Goal: Communication & Community: Answer question/provide support

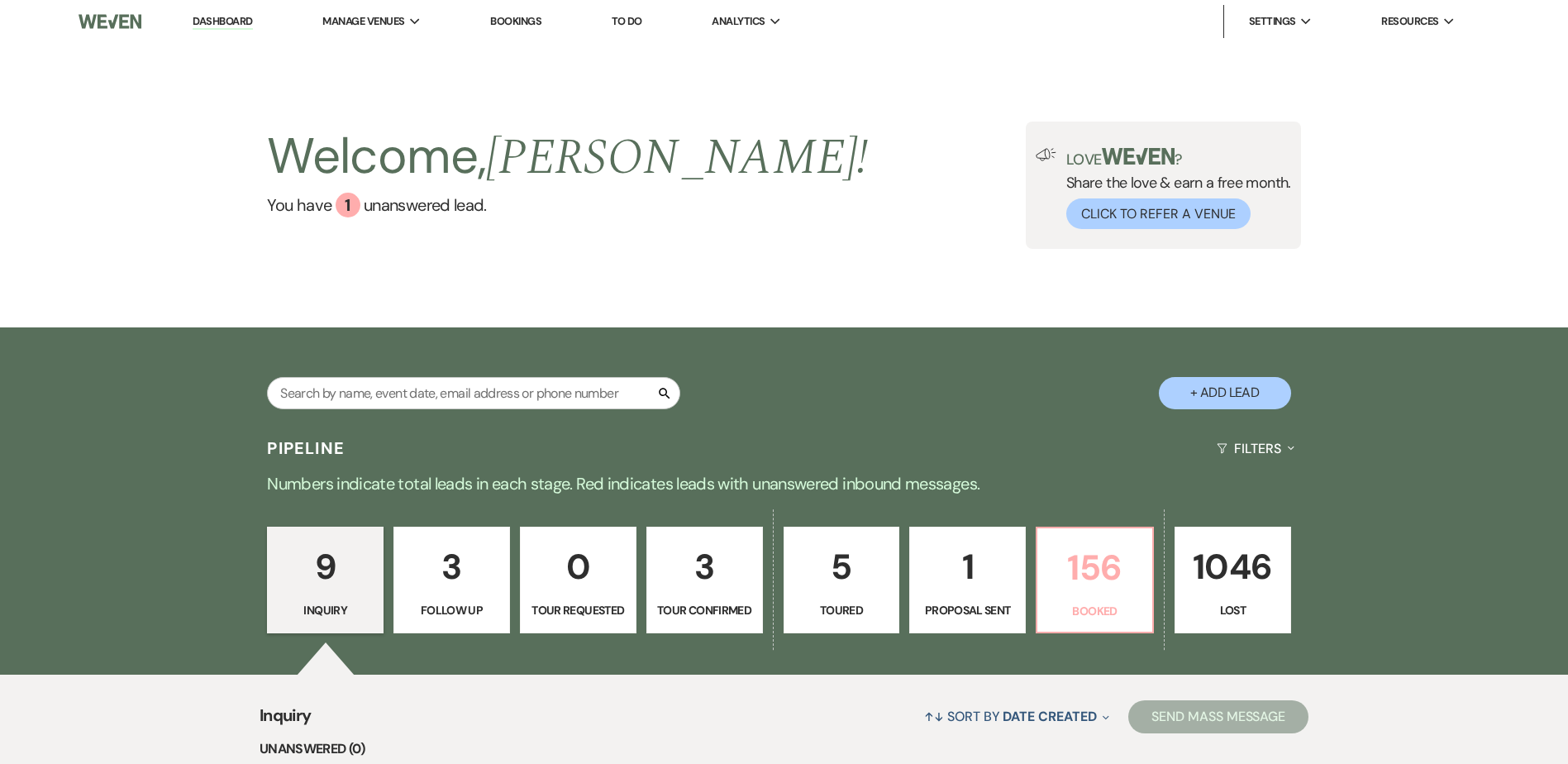
click at [1104, 621] on link "156 Booked" at bounding box center [1095, 580] width 119 height 108
select select "7"
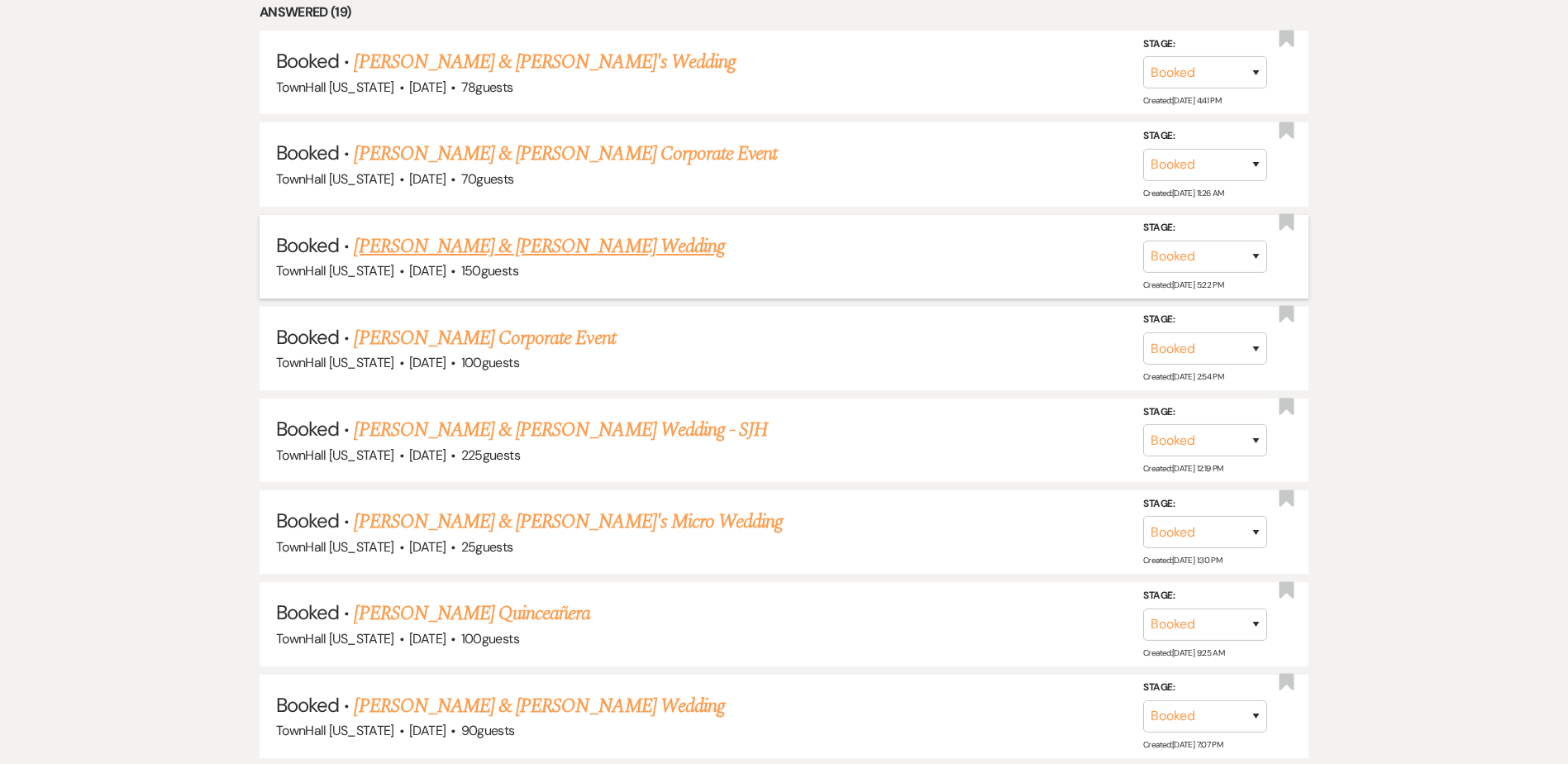
scroll to position [993, 0]
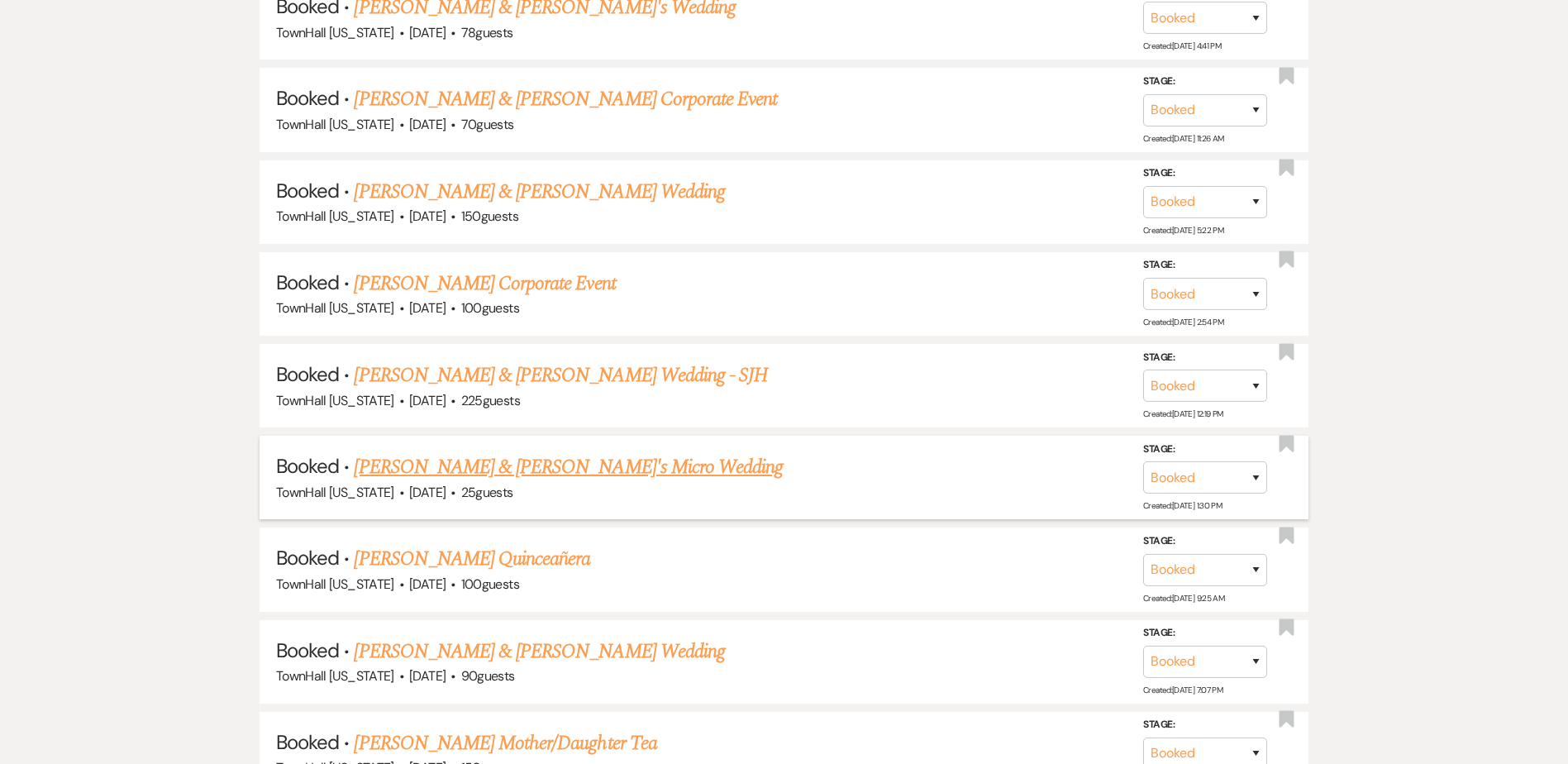
click at [495, 463] on link "[PERSON_NAME] & [PERSON_NAME]'s Micro Wedding" at bounding box center [569, 467] width 429 height 30
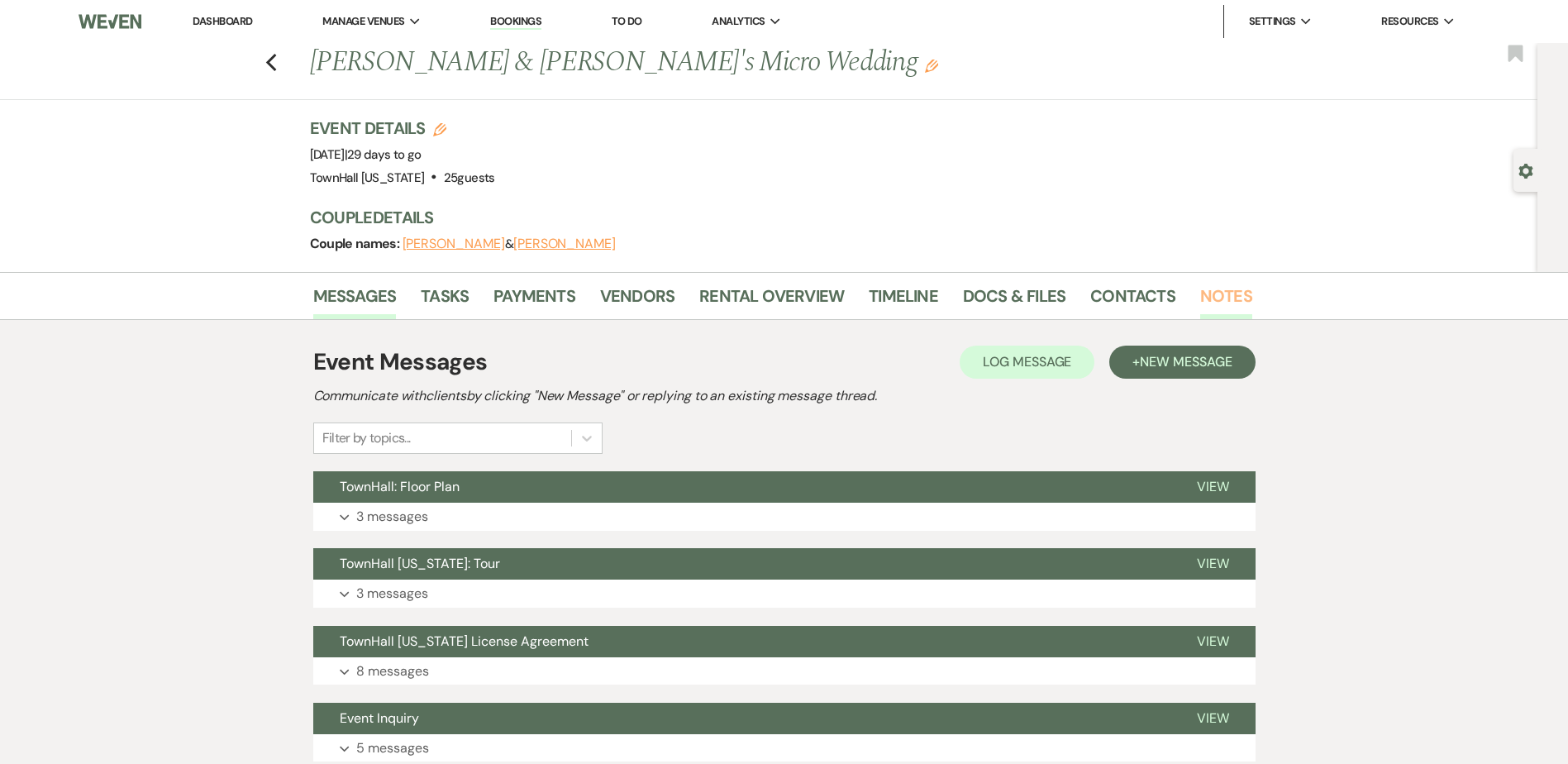
click at [1214, 284] on link "Notes" at bounding box center [1226, 301] width 52 height 37
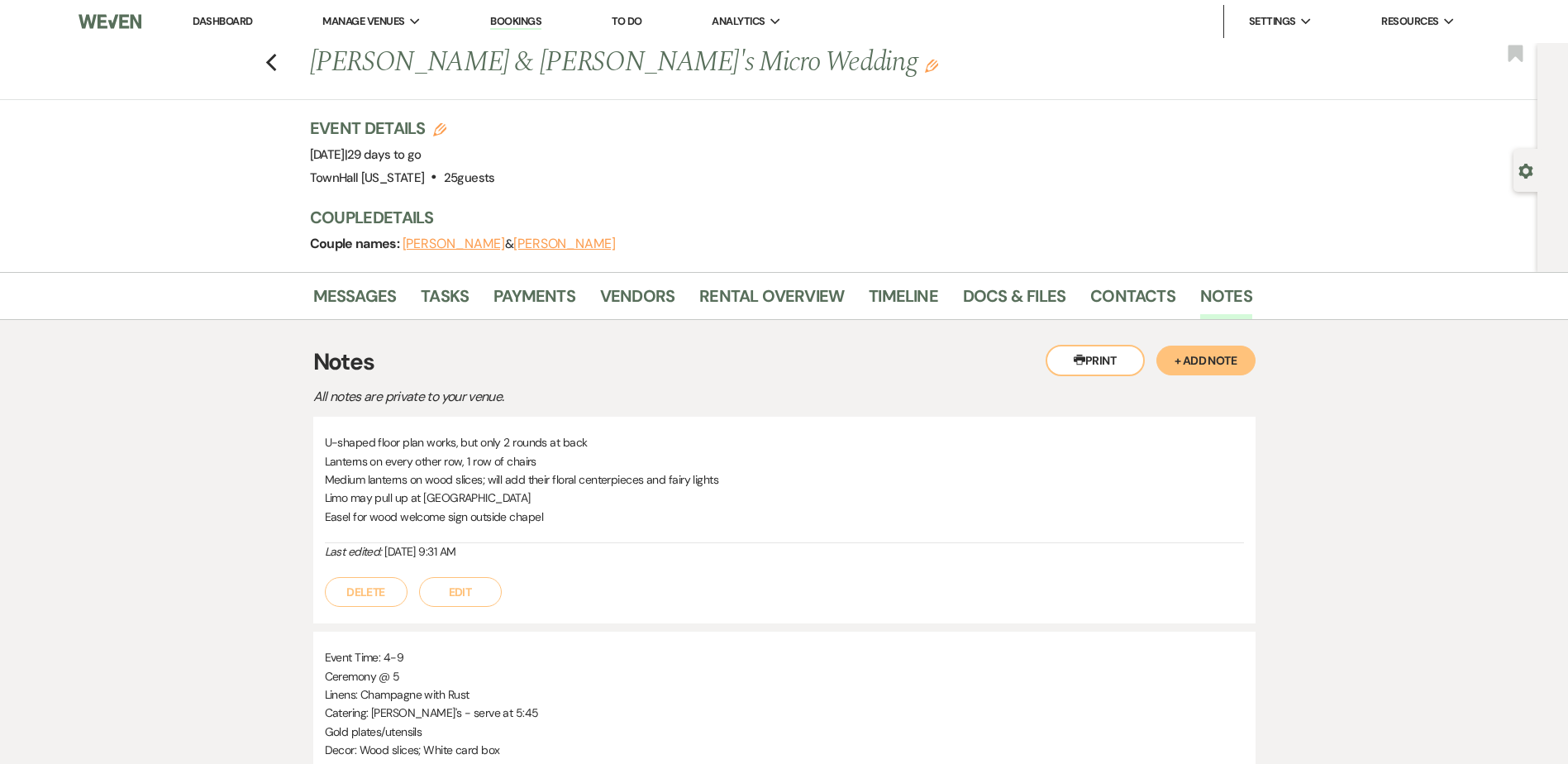
click at [1222, 361] on button "+ Add Note" at bounding box center [1206, 361] width 99 height 30
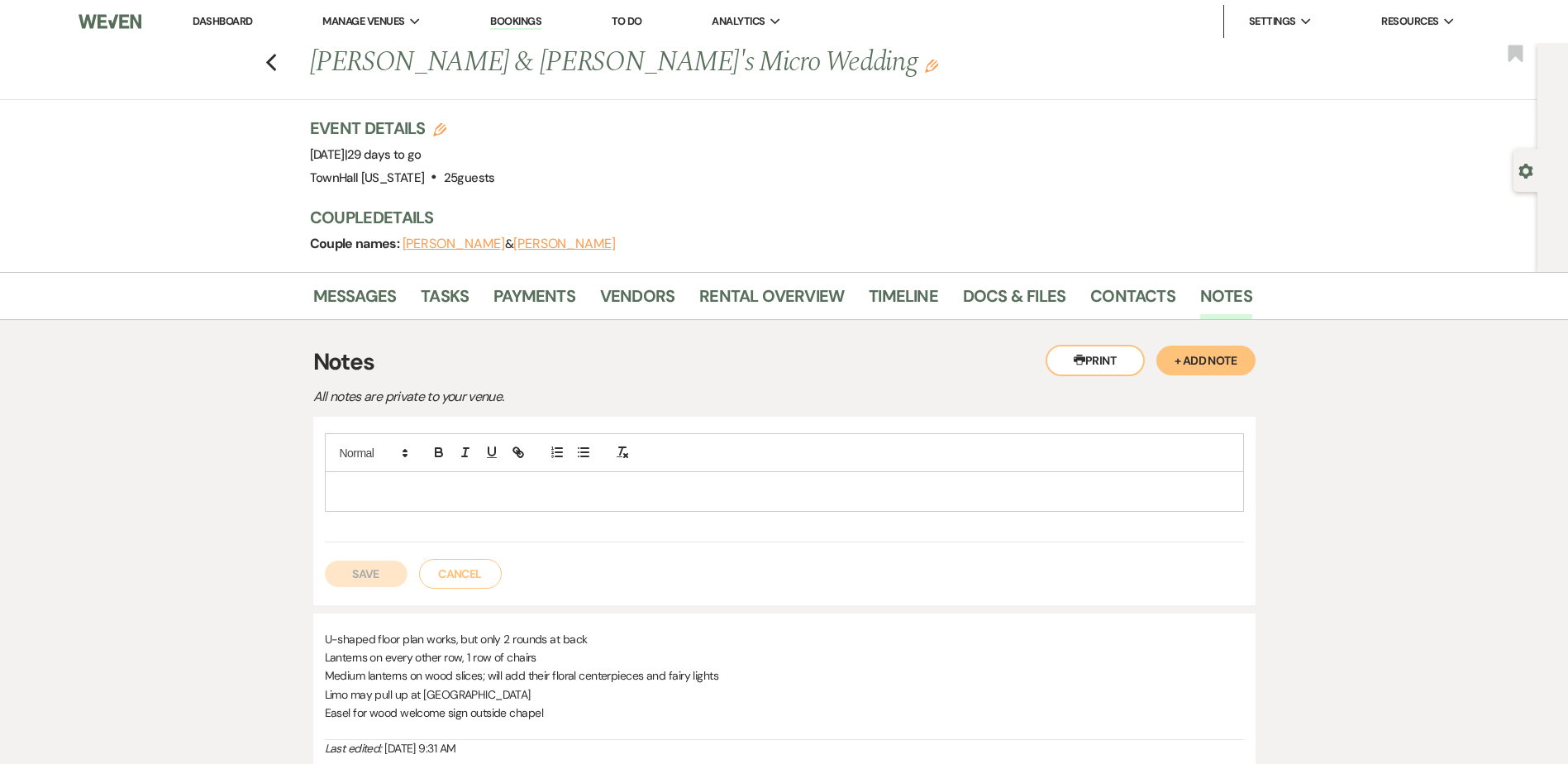
click at [497, 485] on p at bounding box center [784, 492] width 893 height 18
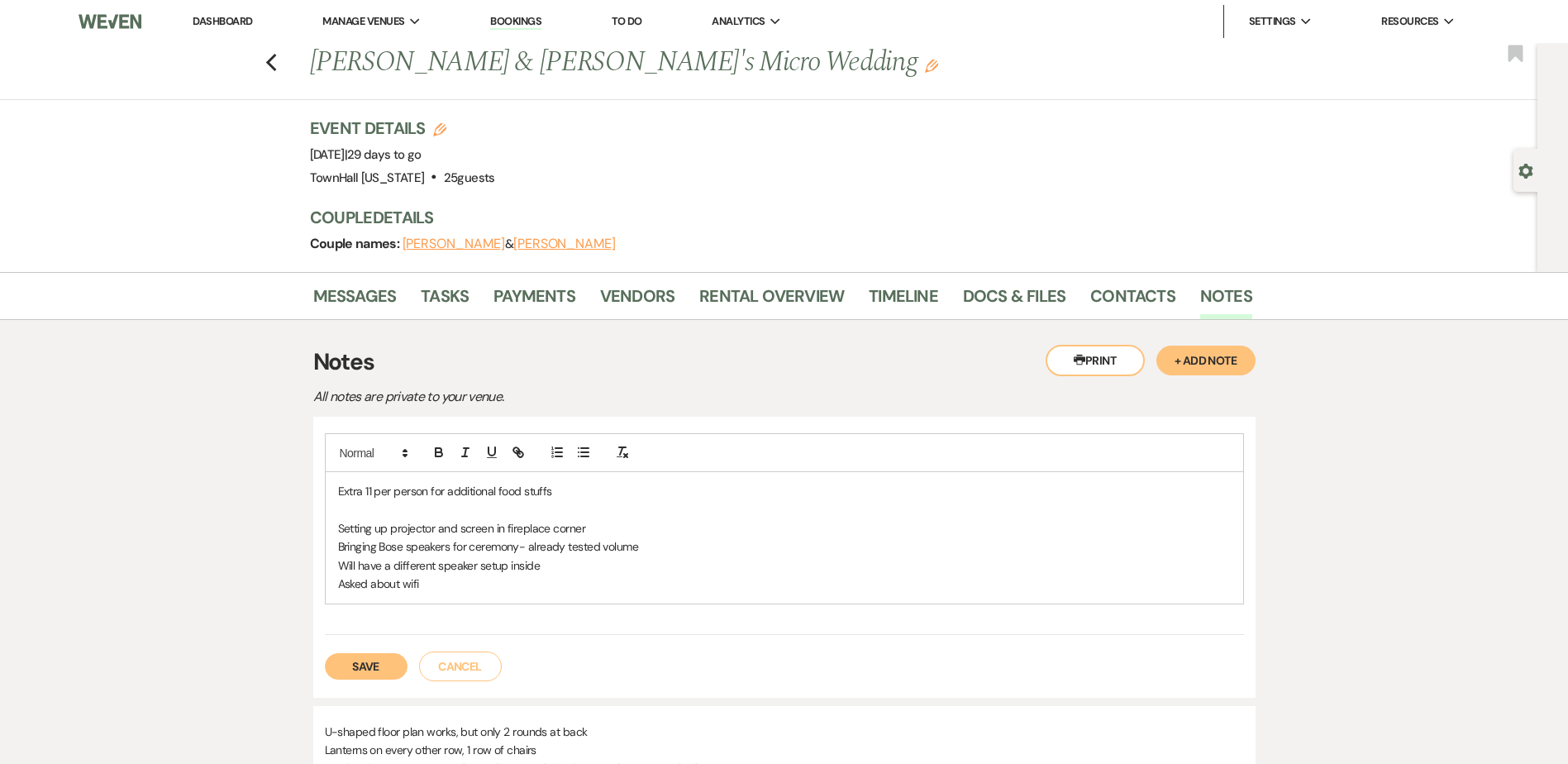
click at [354, 659] on button "Save" at bounding box center [366, 667] width 83 height 27
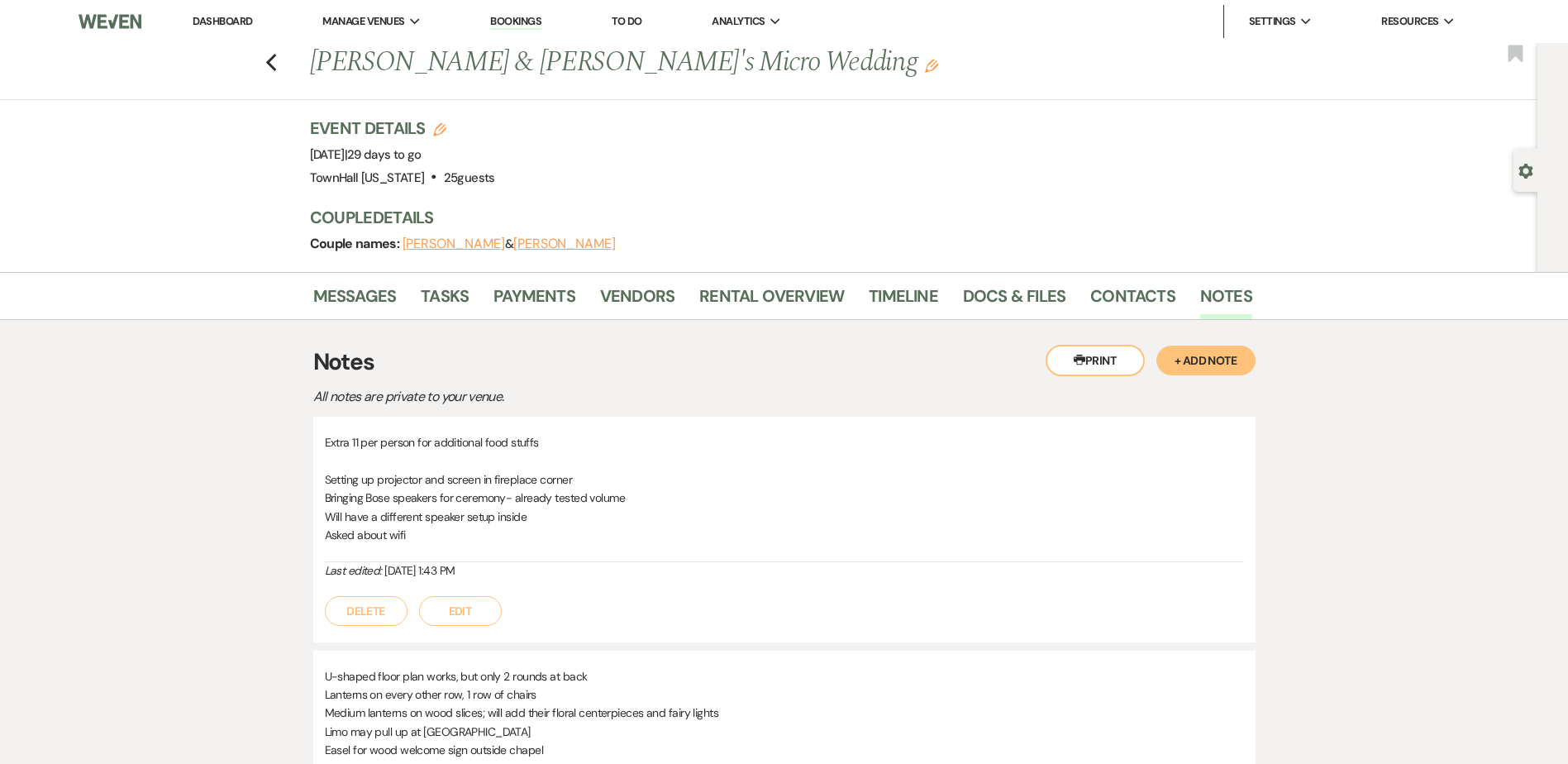
click at [465, 604] on button "Edit" at bounding box center [460, 612] width 83 height 30
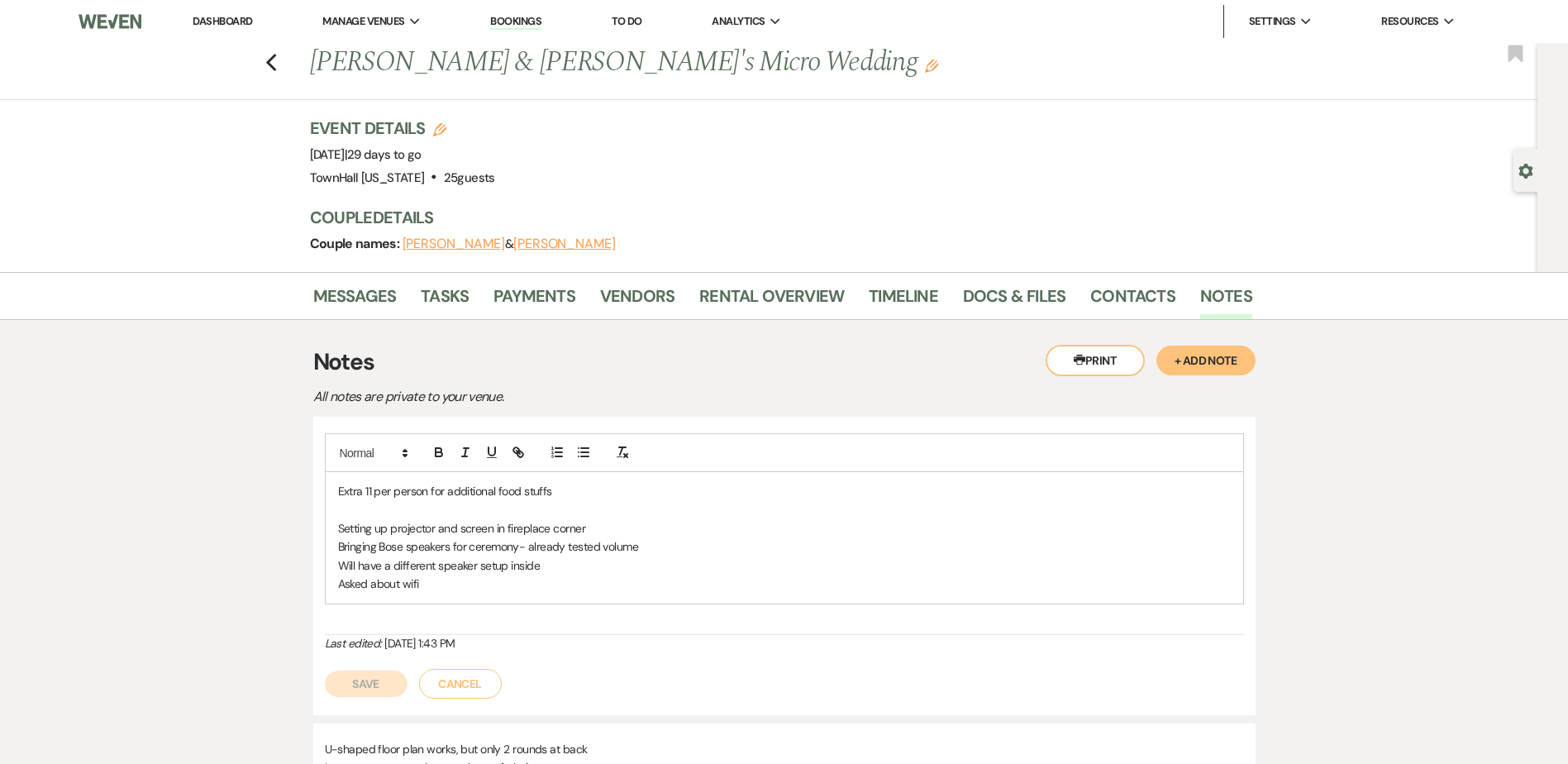
click at [366, 491] on p "Extra 11 per person for additional food stuffs" at bounding box center [784, 492] width 893 height 18
click at [363, 685] on button "Save" at bounding box center [366, 685] width 83 height 27
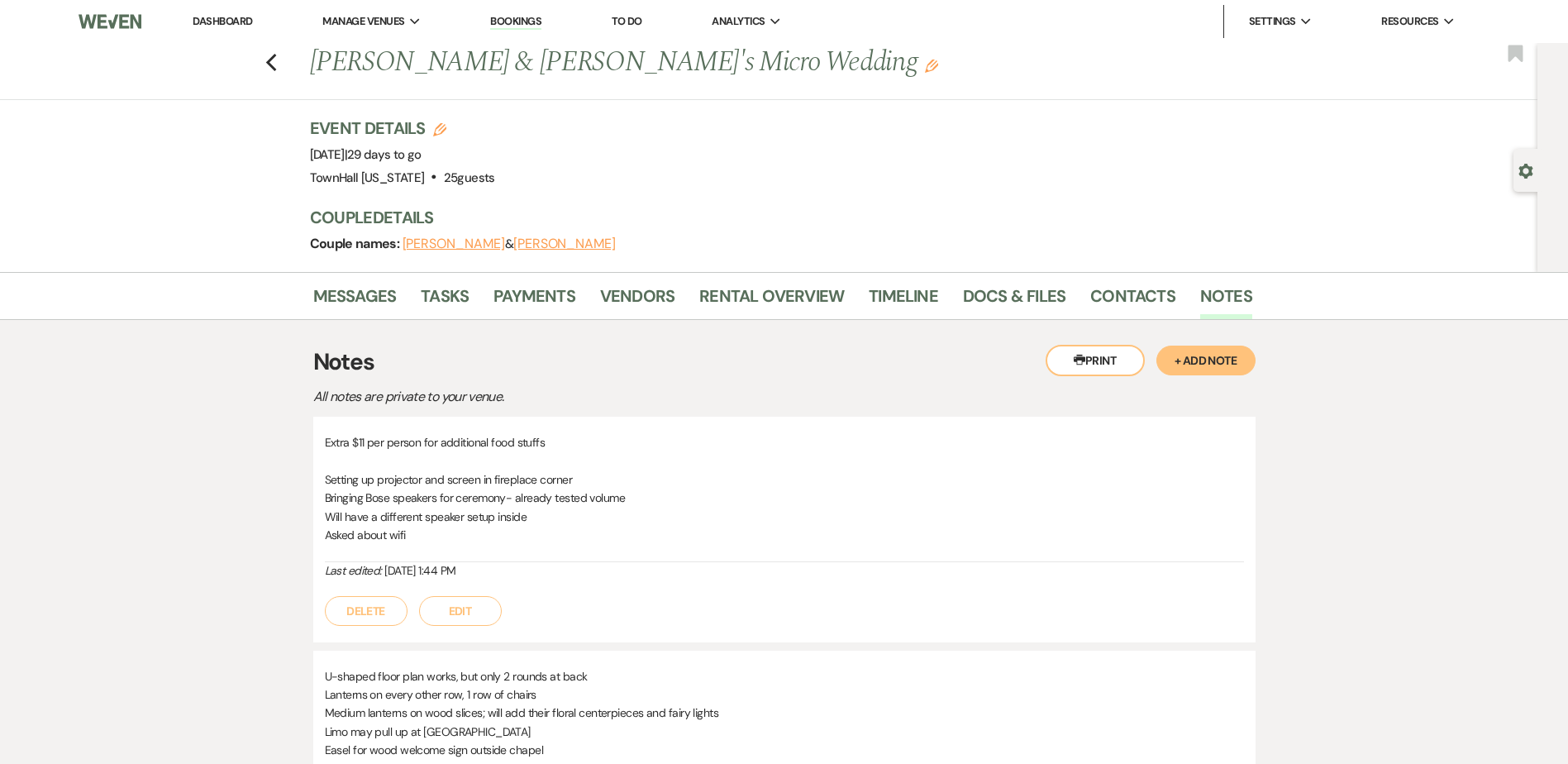
drag, startPoint x: 480, startPoint y: 628, endPoint x: 463, endPoint y: 570, distance: 60.4
click at [480, 627] on div "Extra $11 per person for additional food stuffs Setting up projector and screen…" at bounding box center [784, 529] width 942 height 225
click at [471, 610] on button "Edit" at bounding box center [460, 612] width 83 height 30
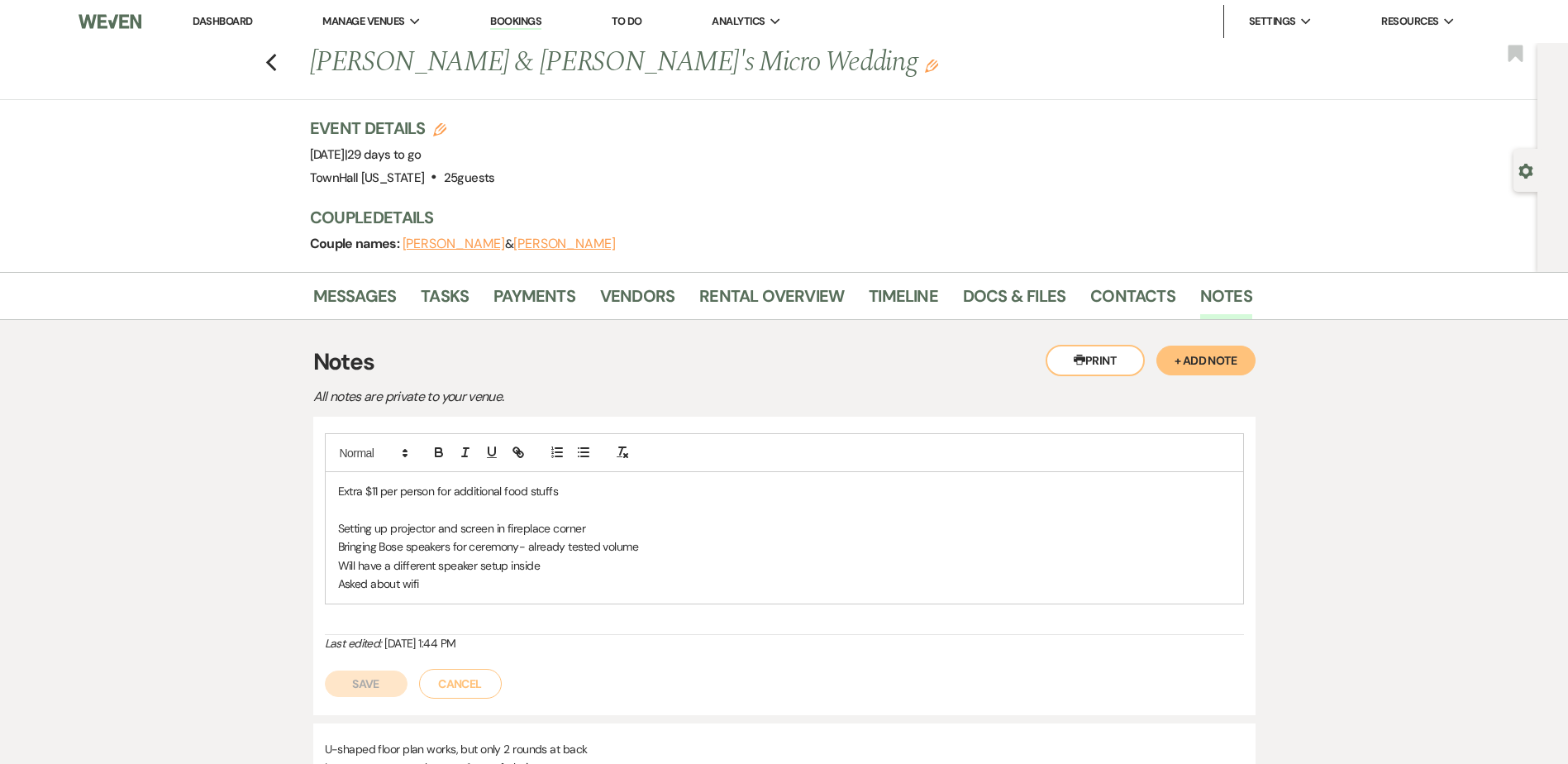
click at [378, 491] on p "Extra $11 per person for additional food stuffs" at bounding box center [784, 492] width 893 height 18
click at [363, 680] on button "Save" at bounding box center [366, 685] width 83 height 27
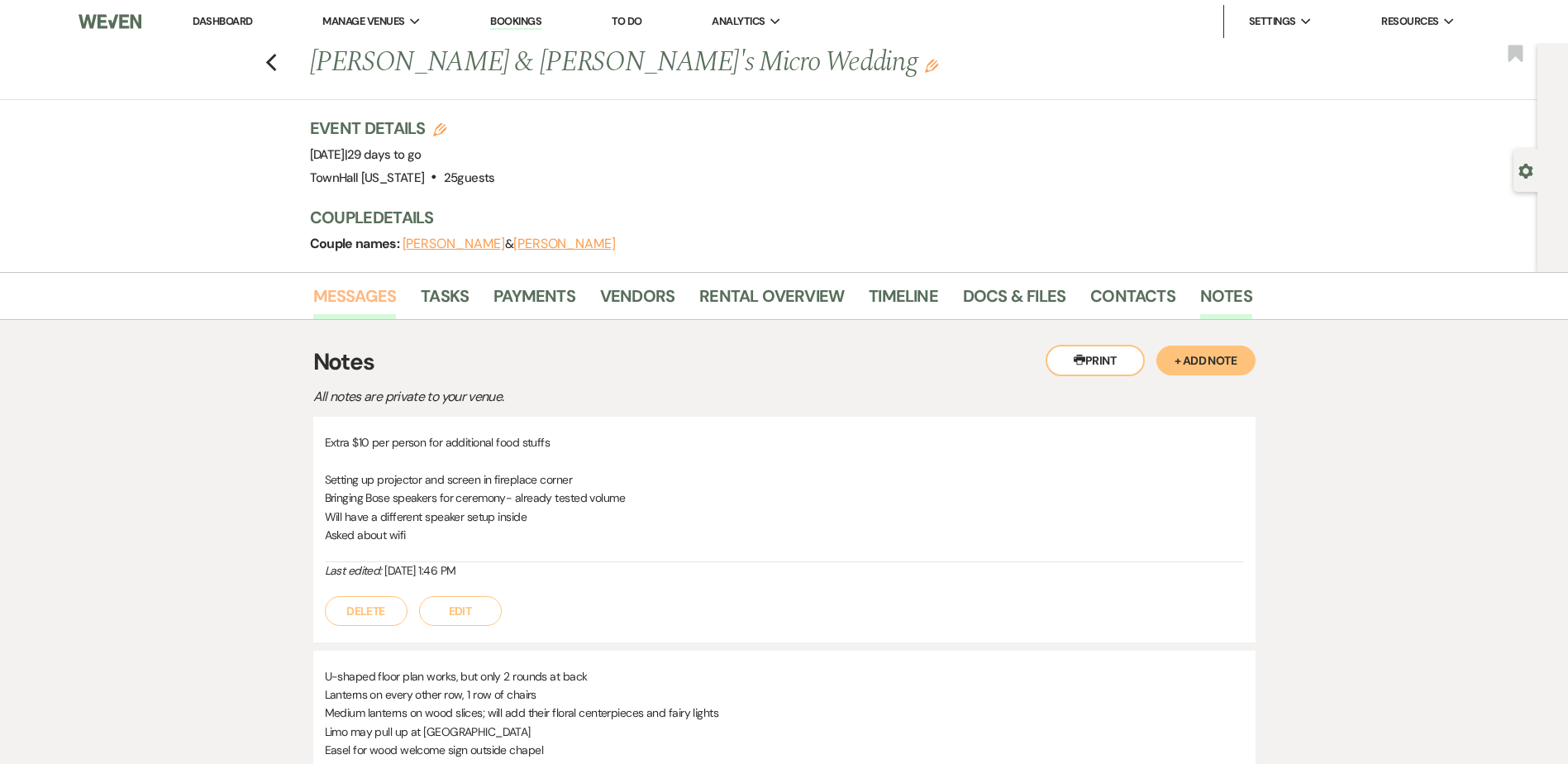
click at [347, 294] on link "Messages" at bounding box center [355, 301] width 84 height 37
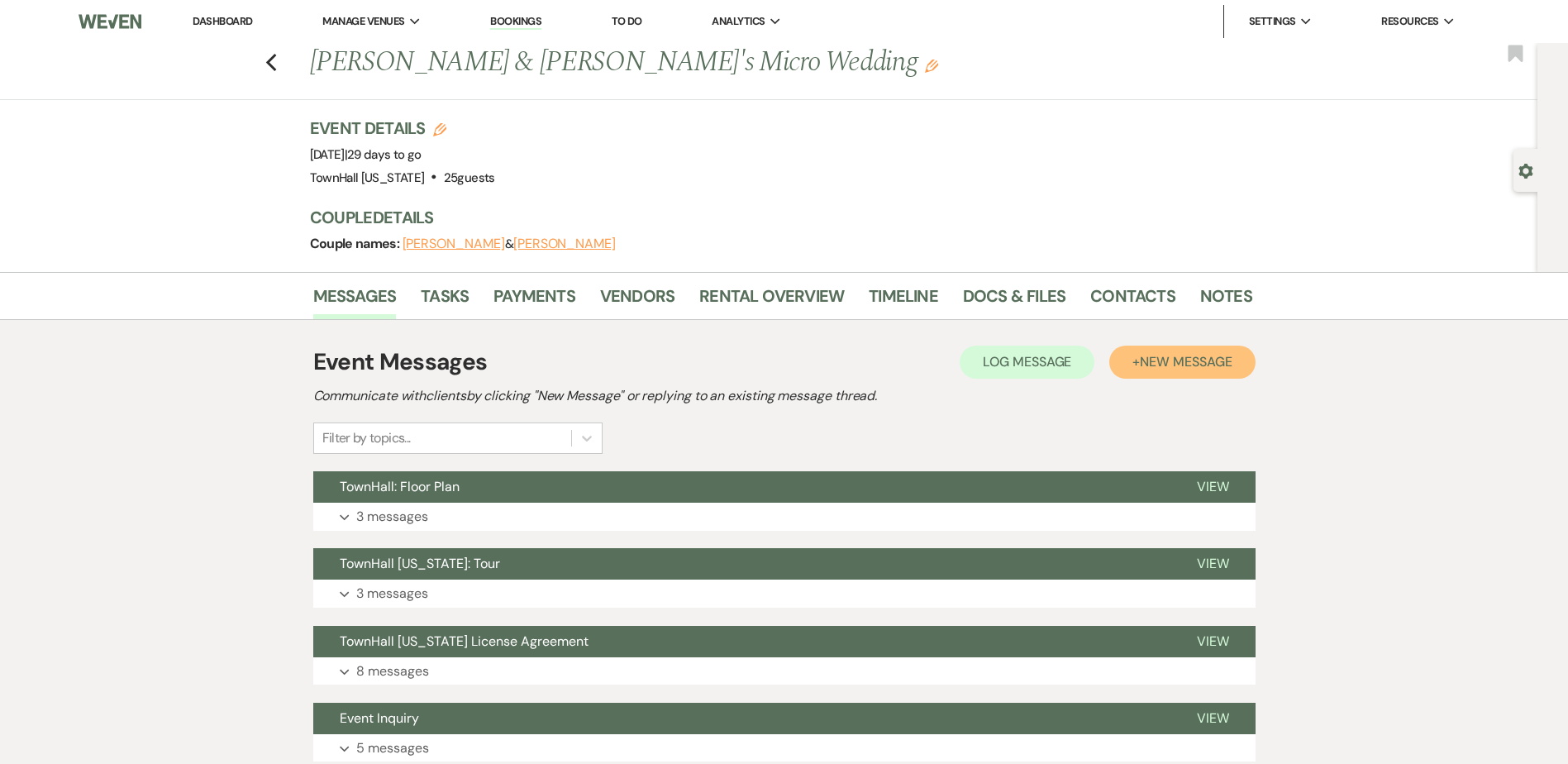
click at [1185, 359] on span "New Message" at bounding box center [1186, 362] width 92 height 18
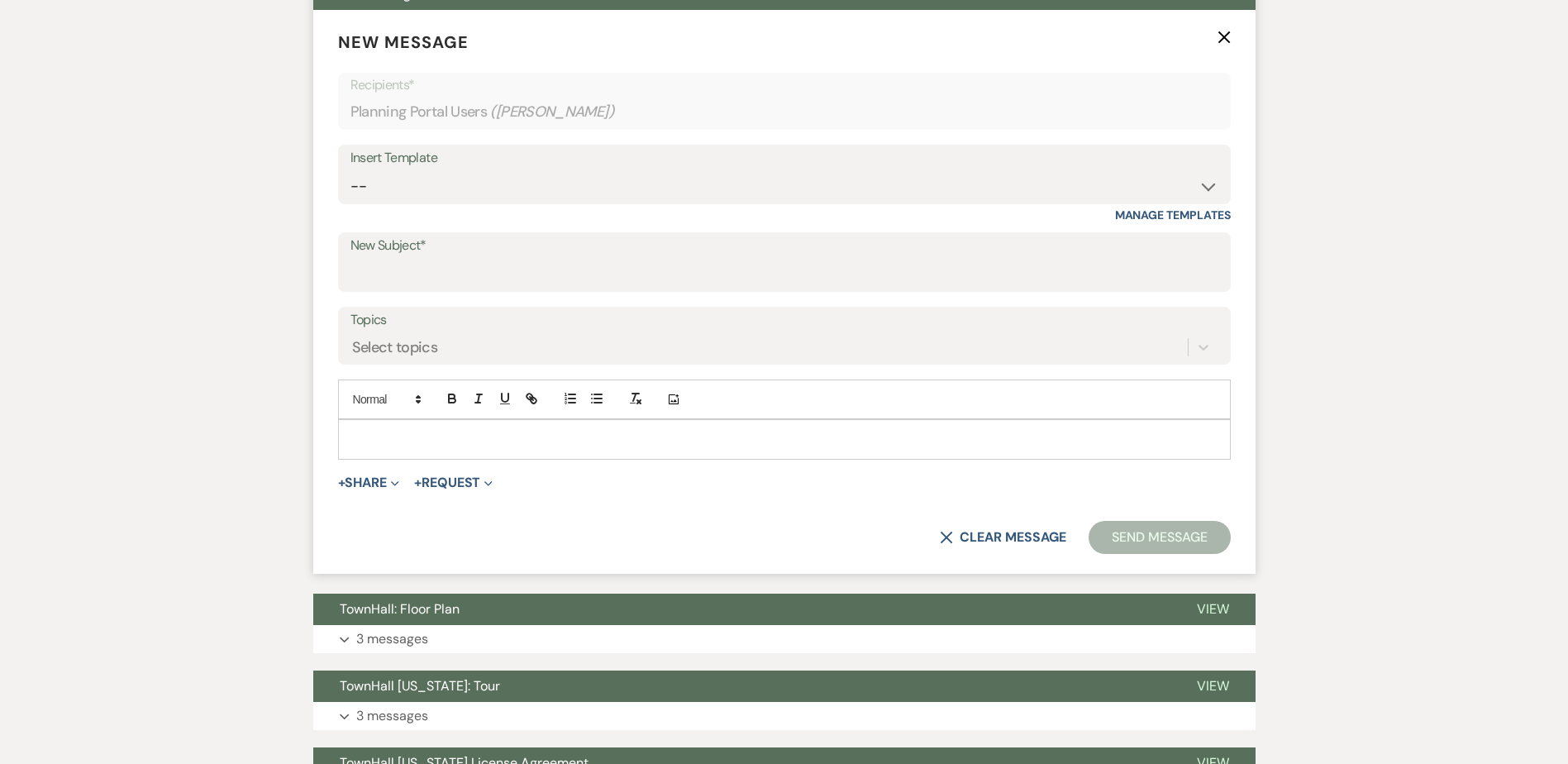
scroll to position [497, 0]
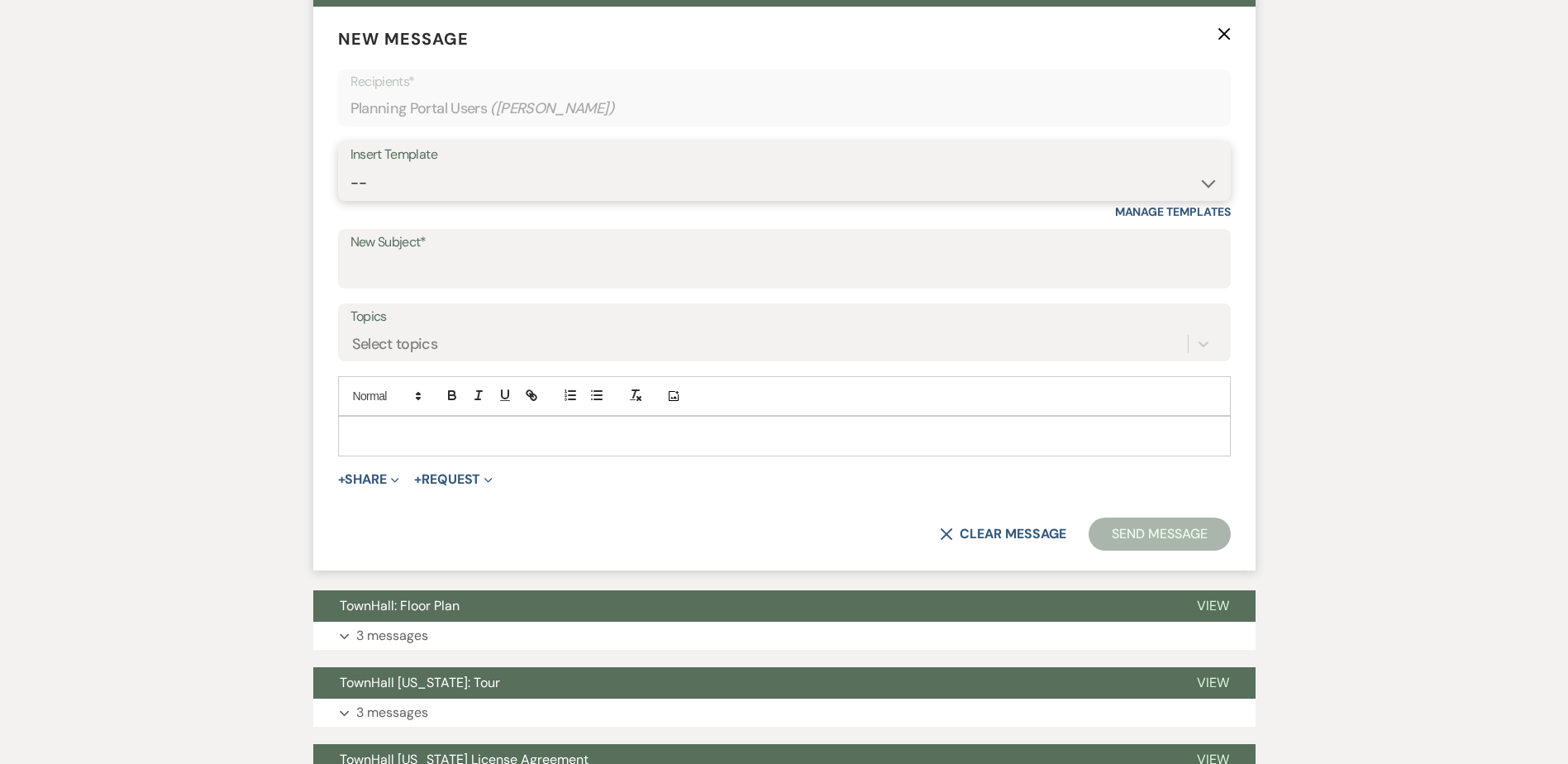
click at [391, 191] on select "-- Wedding Inquiry Follow Up: 2-3 days after initial lead- Avg Cost + Albums Th…" at bounding box center [784, 183] width 868 height 33
select select "1516"
click at [351, 167] on select "-- Wedding Inquiry Follow Up: 2-3 days after initial lead- Avg Cost + Albums Th…" at bounding box center [784, 183] width 868 height 33
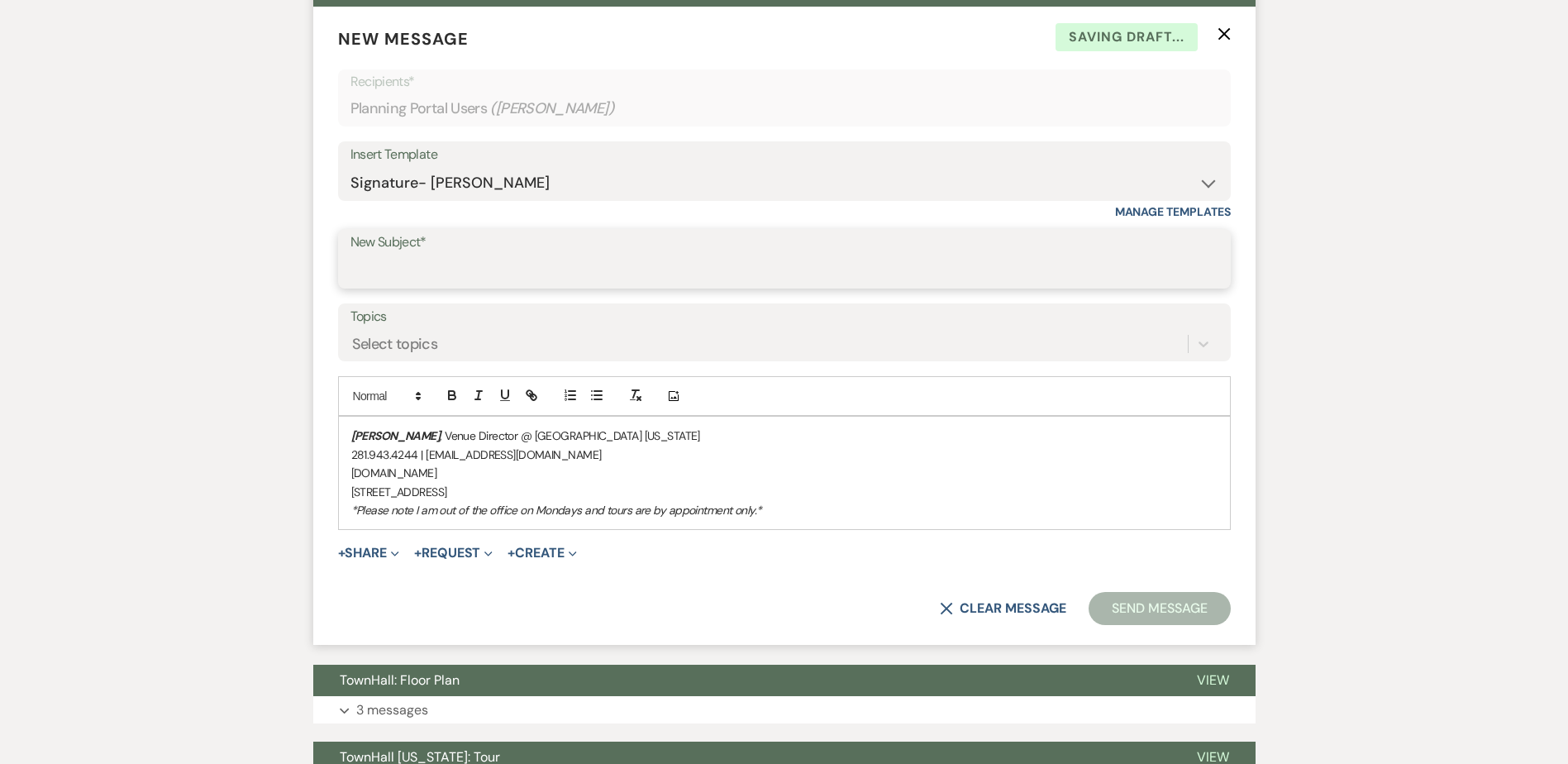
click at [403, 262] on input "New Subject*" at bounding box center [784, 271] width 868 height 33
type input "TownHall: Catering"
click at [339, 436] on div "[PERSON_NAME] , Venue Director @ [GEOGRAPHIC_DATA] [US_STATE] 281.943.4244 | [E…" at bounding box center [784, 473] width 891 height 113
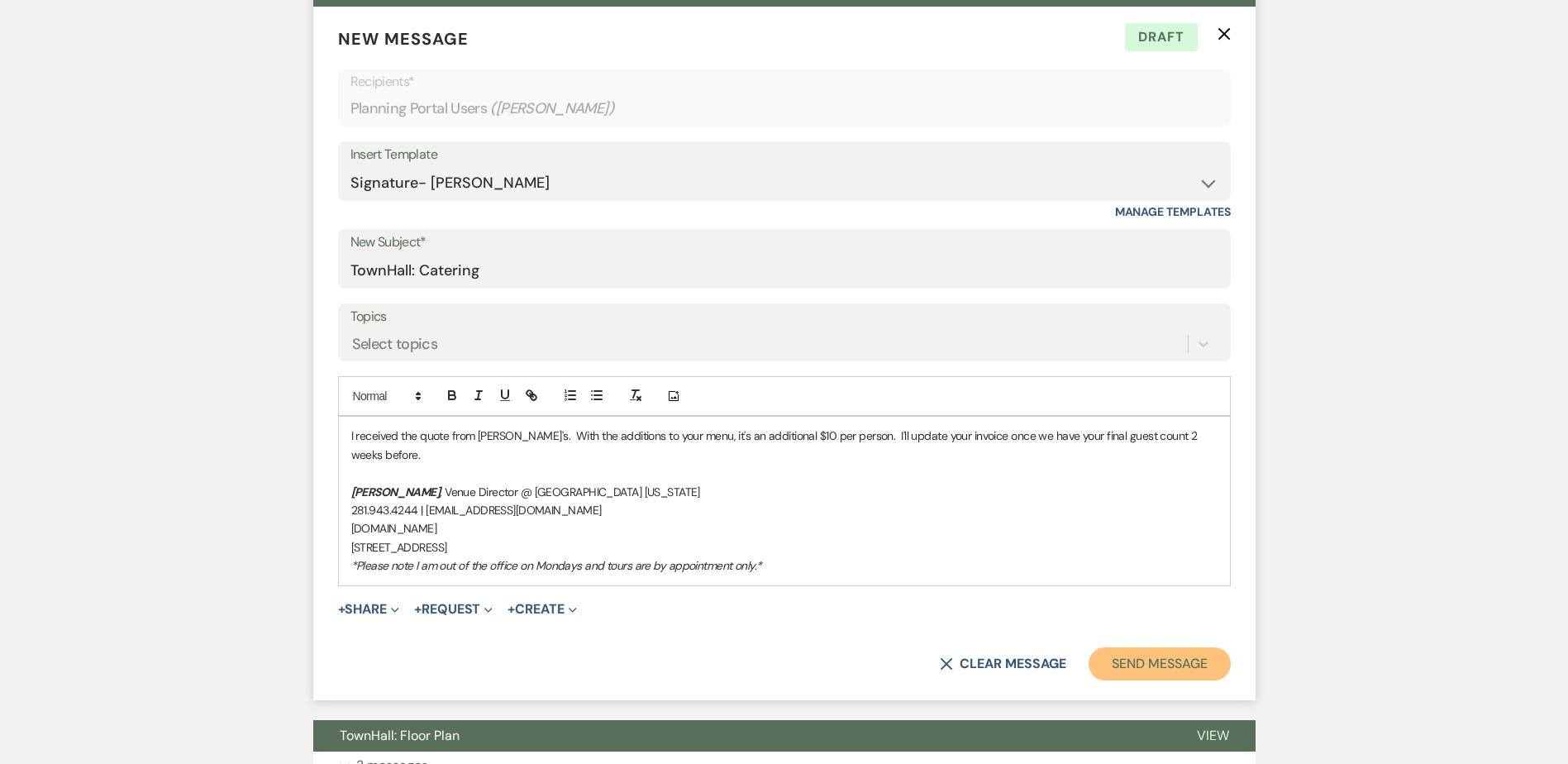
click at [1162, 648] on button "Send Message" at bounding box center [1159, 665] width 141 height 33
